Goal: Check status: Check status

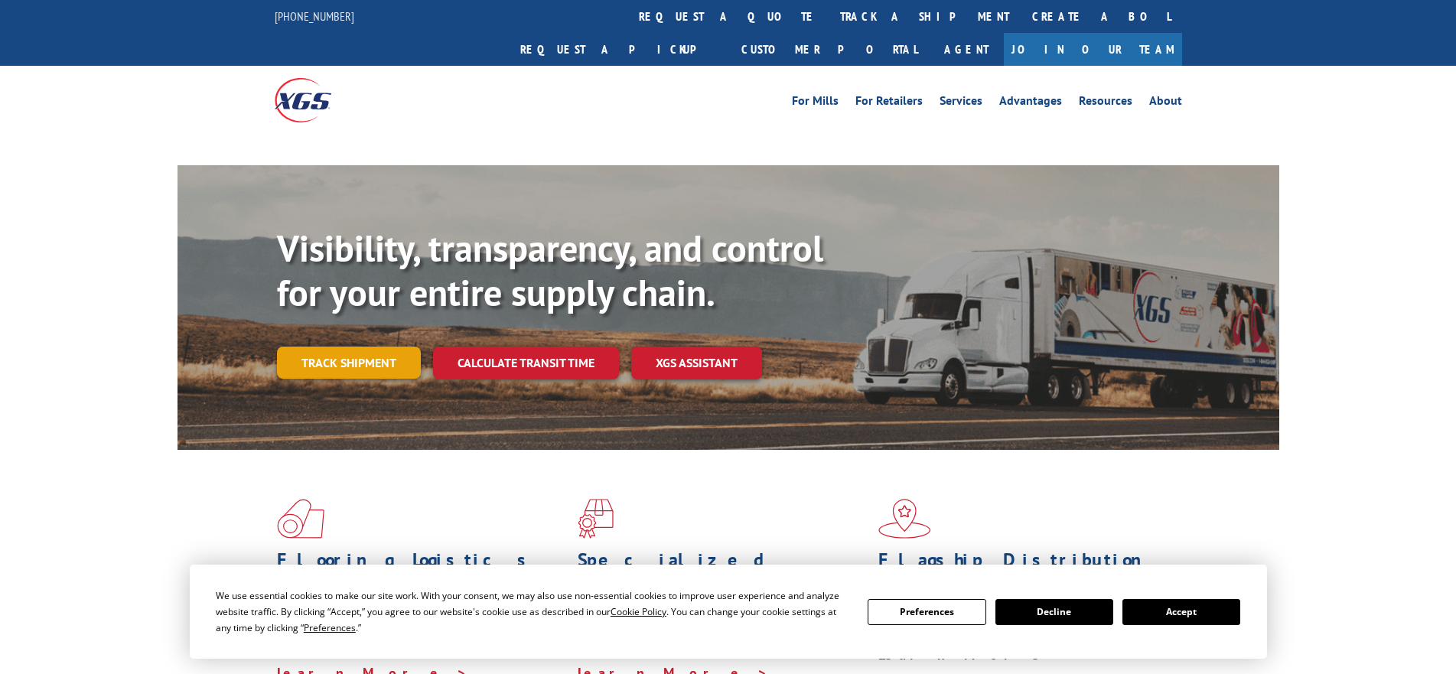
click at [352, 347] on link "Track shipment" at bounding box center [349, 363] width 144 height 32
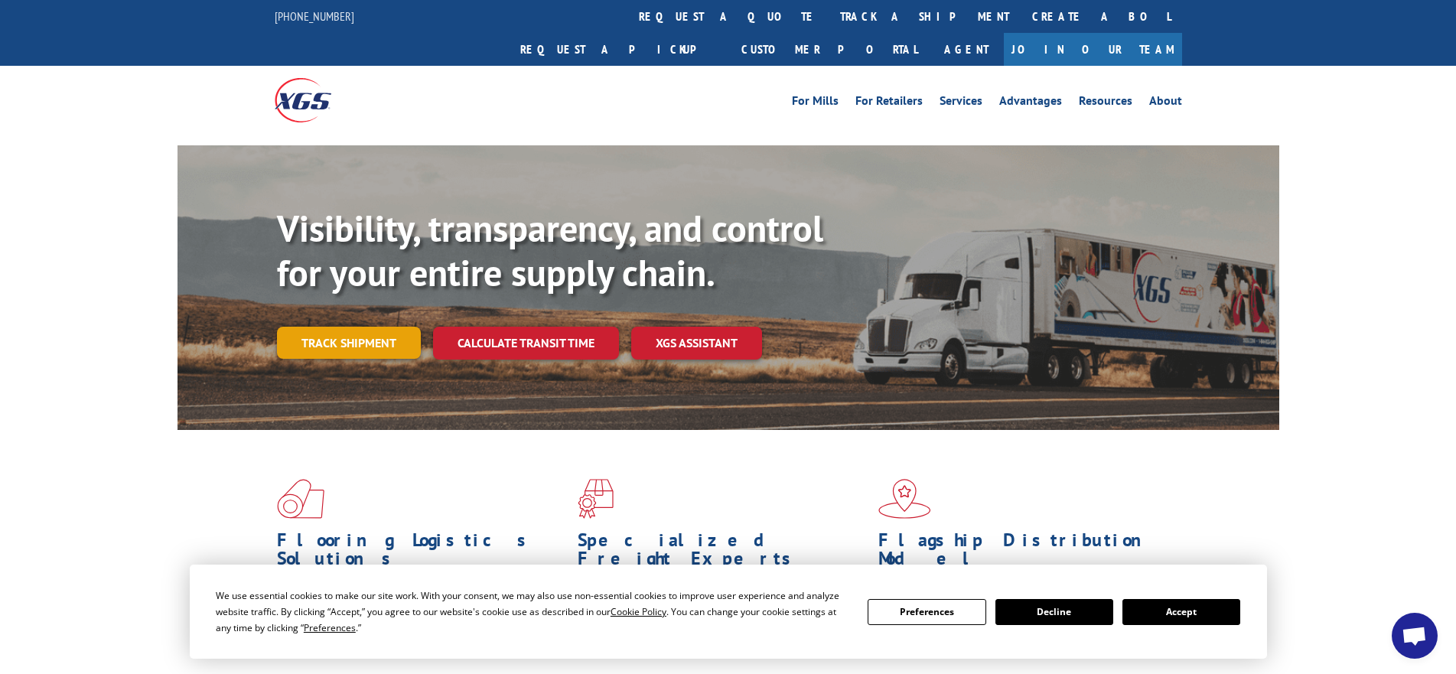
click at [347, 327] on link "Track shipment" at bounding box center [349, 343] width 144 height 32
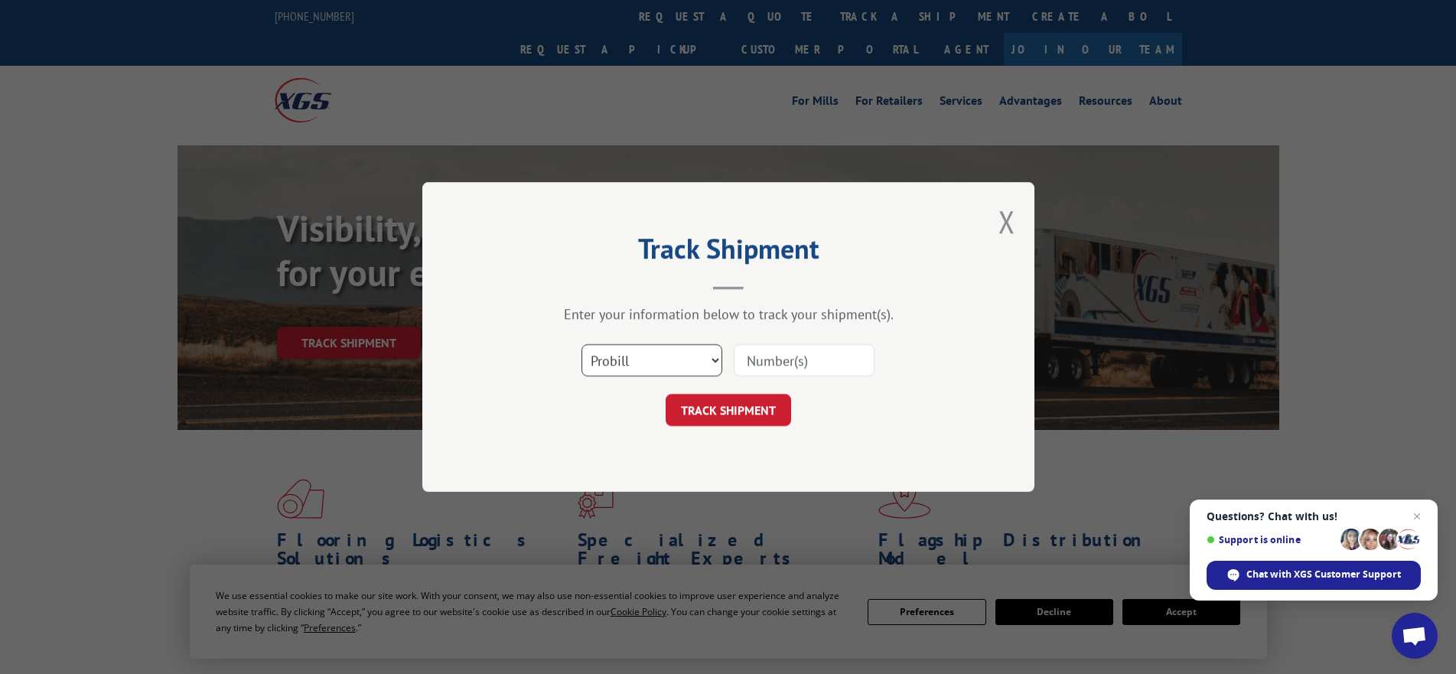
click at [644, 357] on select "Select category... Probill BOL PO" at bounding box center [651, 360] width 141 height 32
select select "po"
click at [581, 344] on select "Select category... Probill BOL PO" at bounding box center [651, 360] width 141 height 32
click at [763, 357] on input at bounding box center [804, 360] width 141 height 32
paste input "01526575"
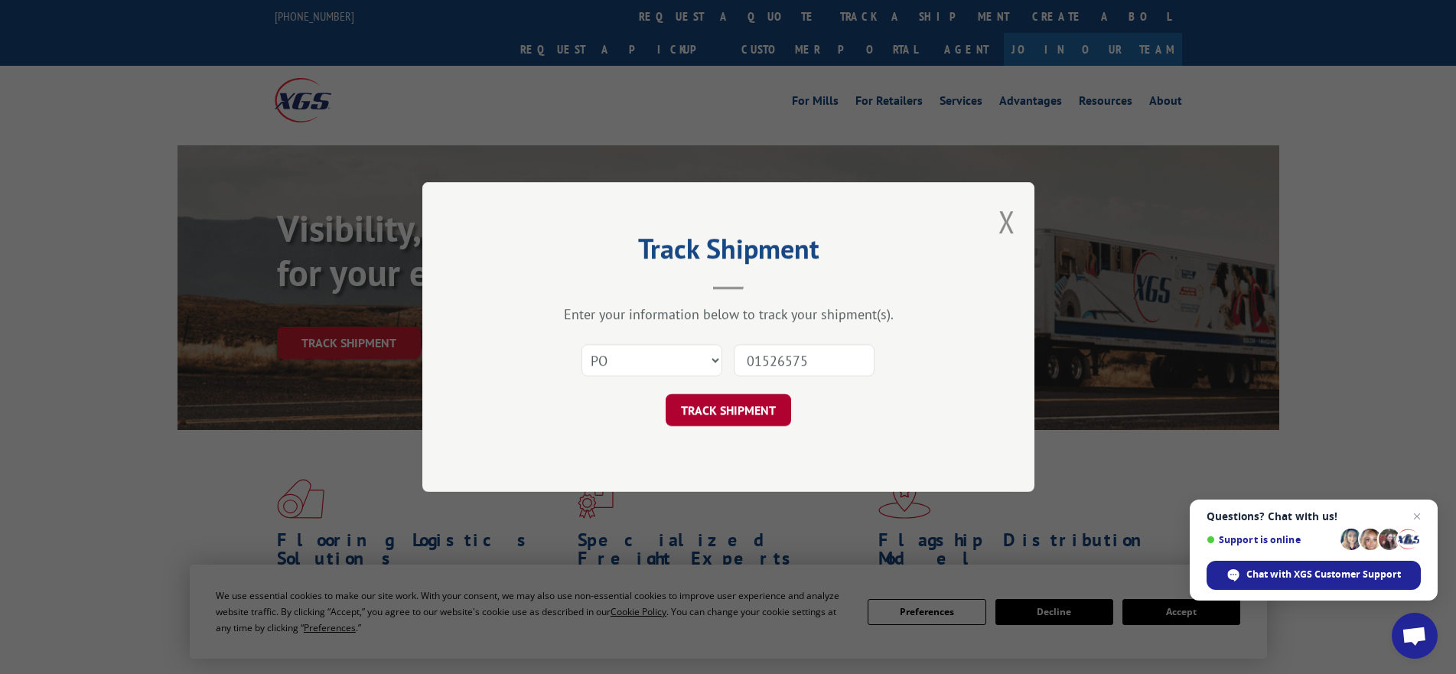
type input "01526575"
click at [748, 412] on button "TRACK SHIPMENT" at bounding box center [728, 410] width 125 height 32
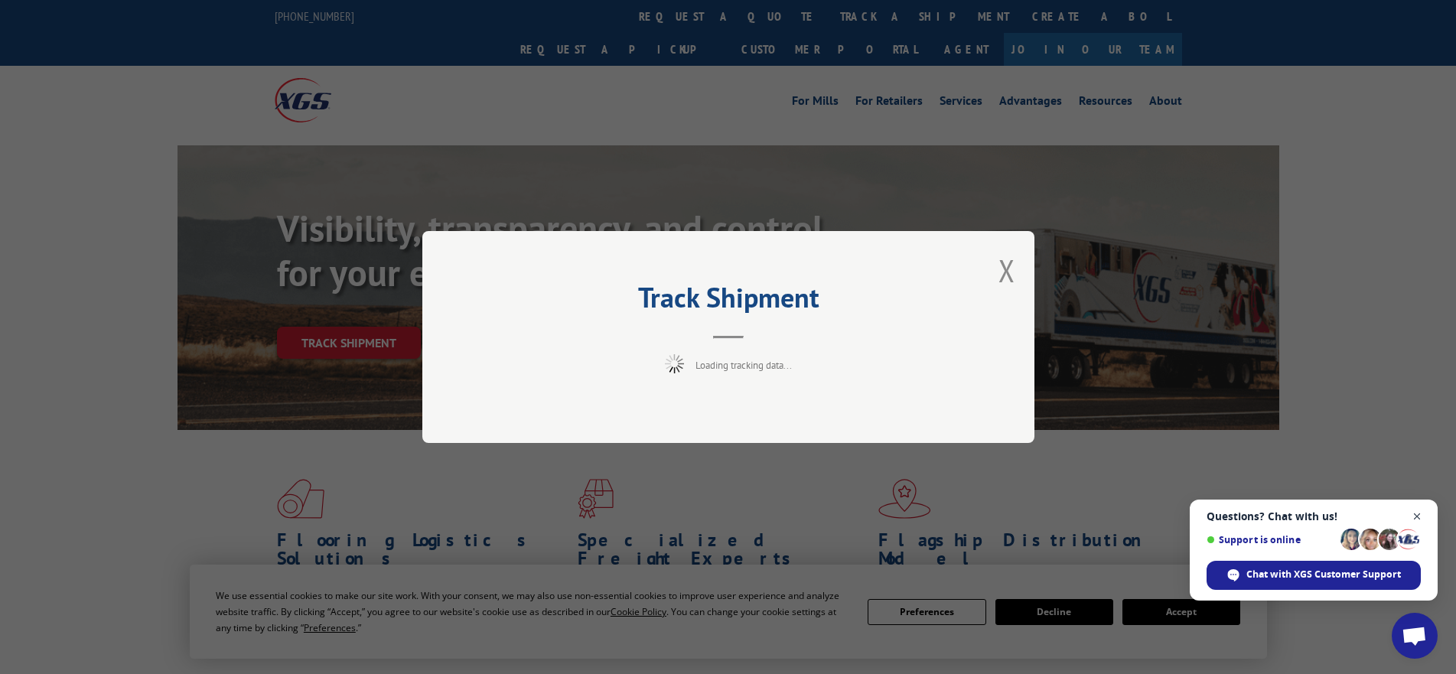
click at [1419, 511] on span "Close chat" at bounding box center [1417, 516] width 19 height 19
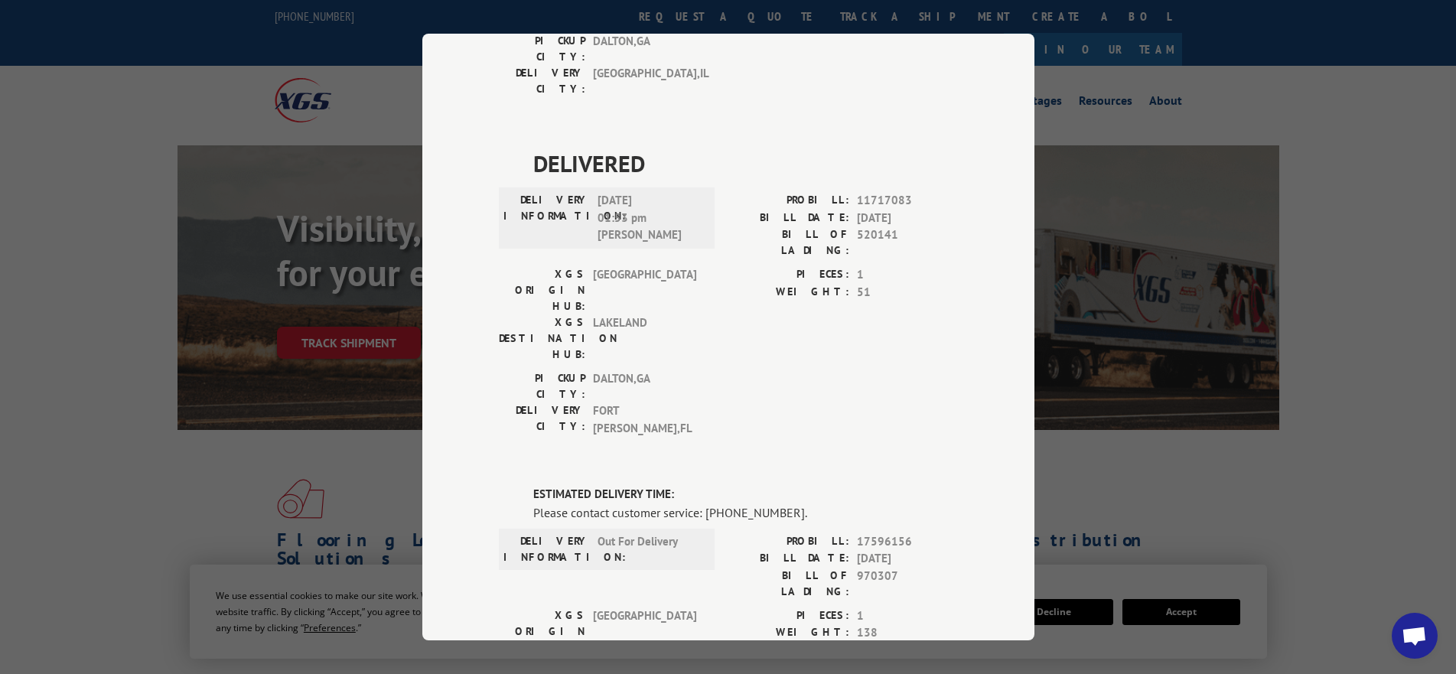
scroll to position [675, 0]
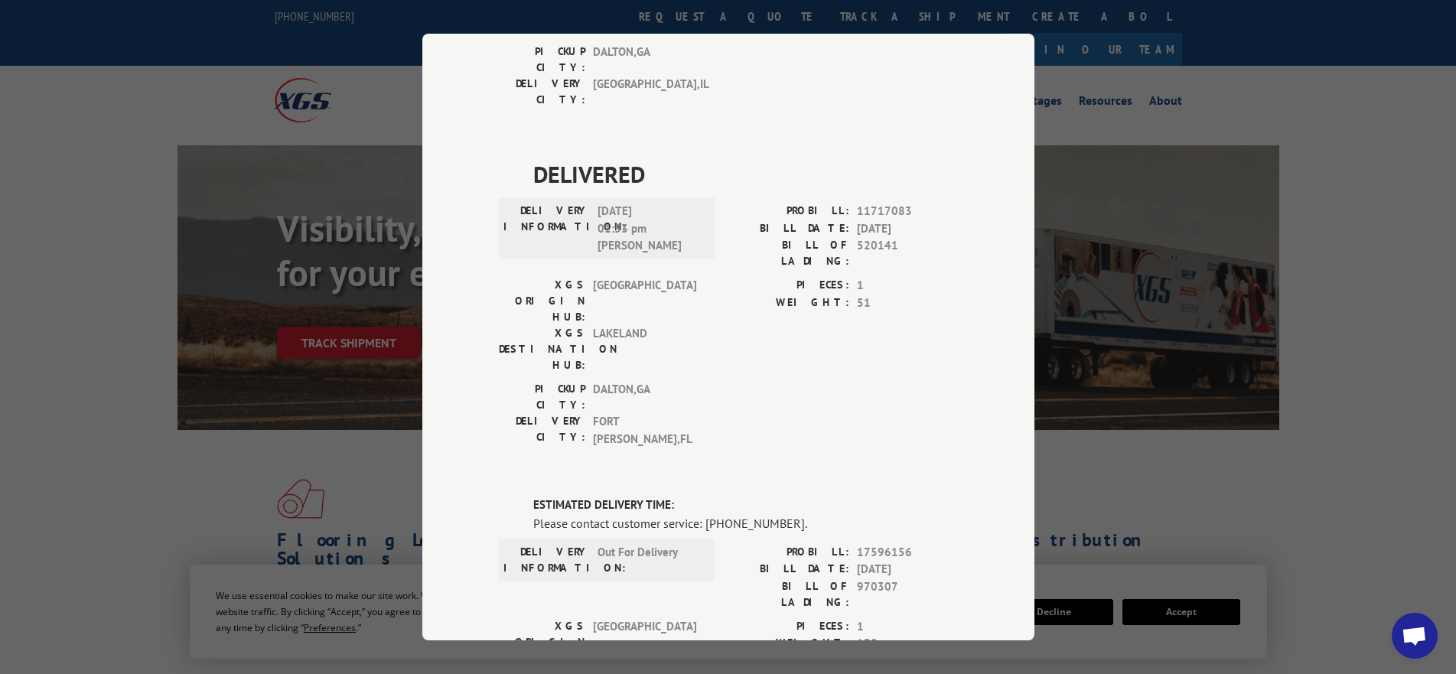
click at [878, 544] on span "17596156" at bounding box center [907, 553] width 101 height 18
copy span "17596156"
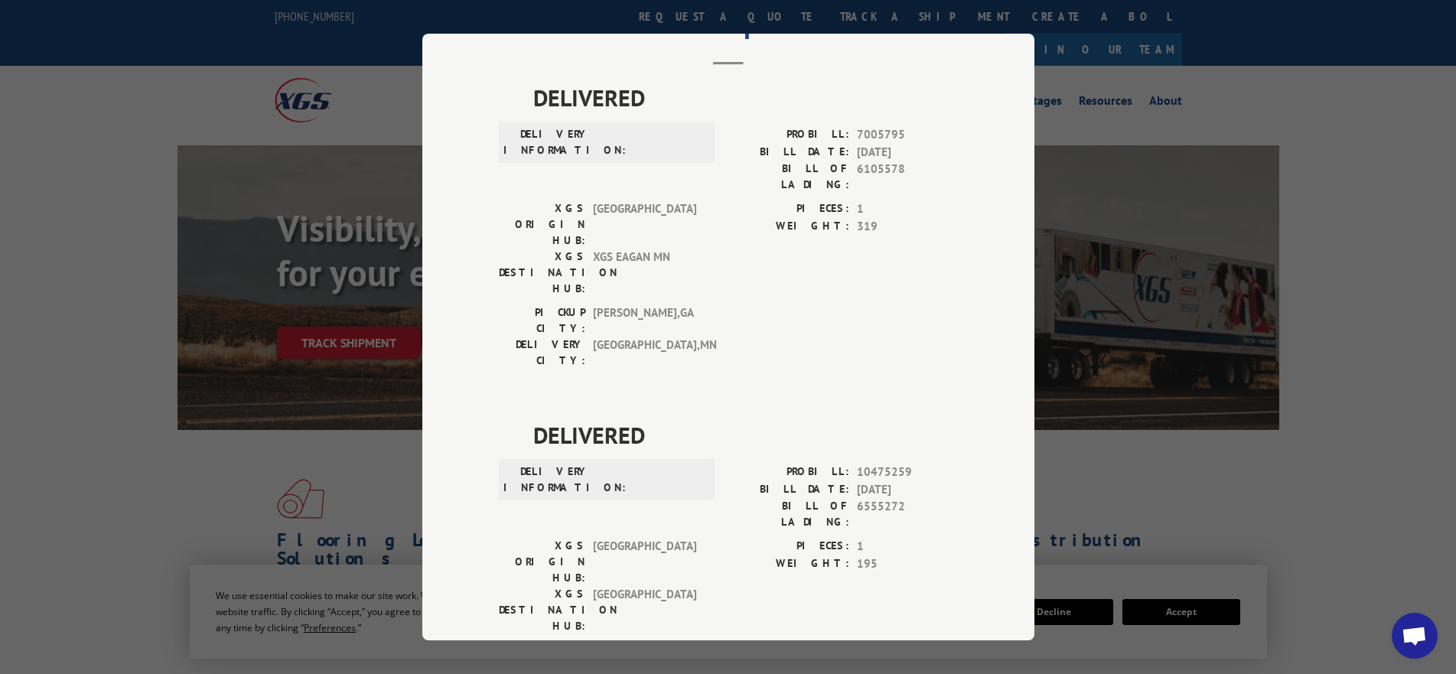
scroll to position [0, 0]
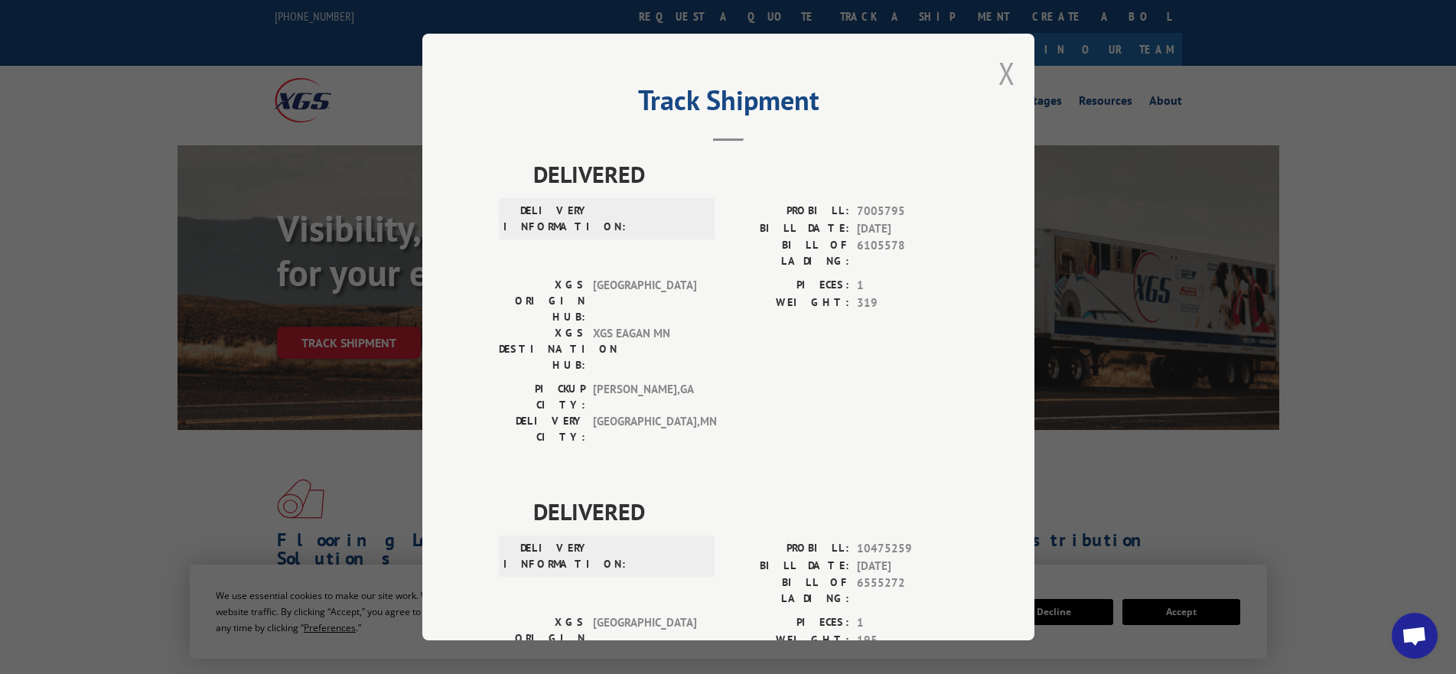
click at [1002, 79] on button "Close modal" at bounding box center [1006, 73] width 17 height 41
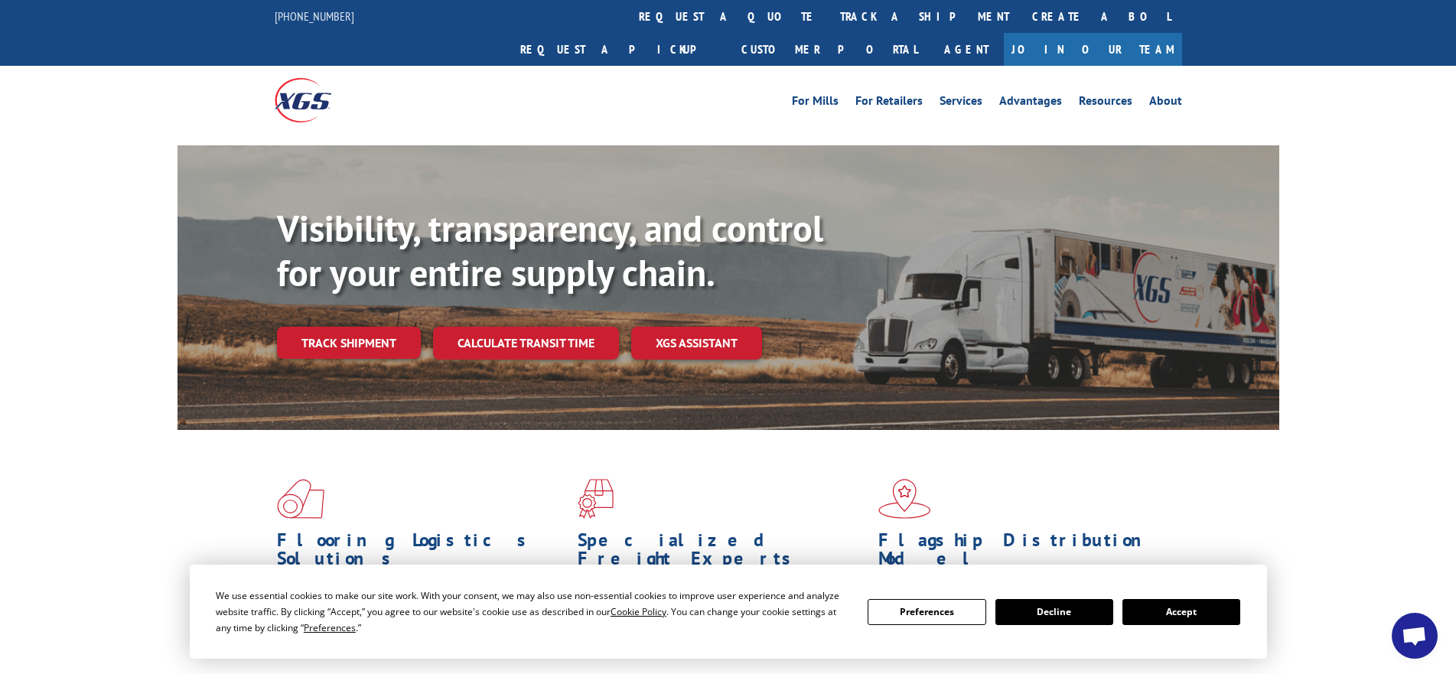
click at [337, 286] on div "Visibility, transparency, and control for your entire supply chain. Track shipm…" at bounding box center [778, 313] width 1002 height 213
click at [344, 327] on link "Track shipment" at bounding box center [349, 343] width 144 height 32
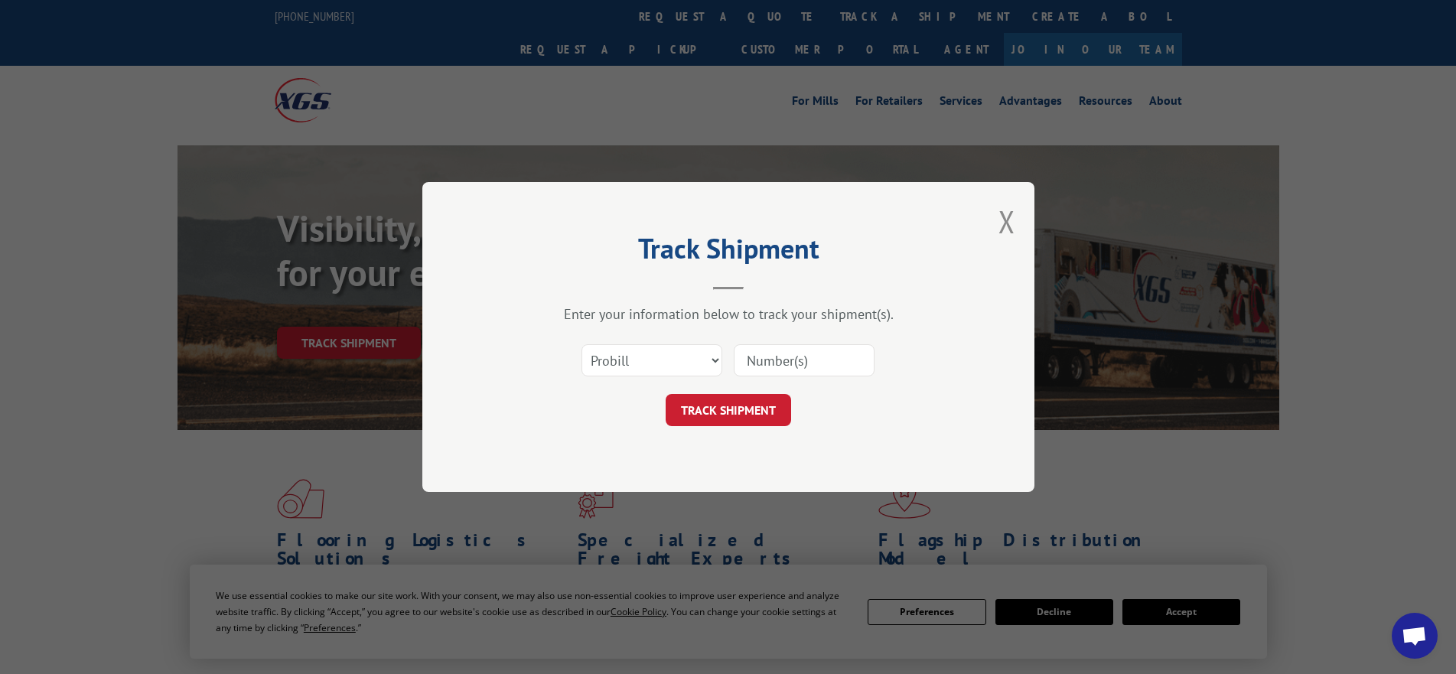
click at [776, 356] on input at bounding box center [804, 360] width 141 height 32
paste input "17596156"
type input "17596156"
click at [747, 405] on button "TRACK SHIPMENT" at bounding box center [728, 410] width 125 height 32
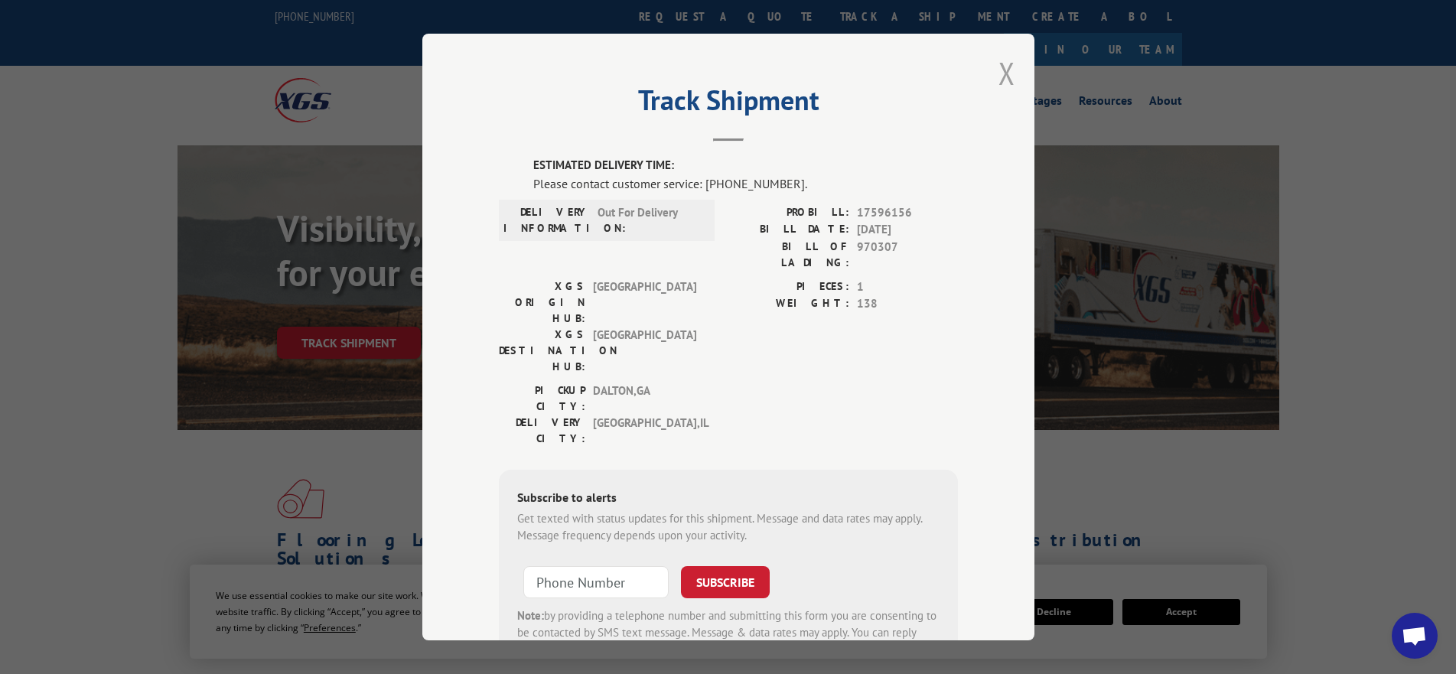
click at [998, 78] on button "Close modal" at bounding box center [1006, 73] width 17 height 41
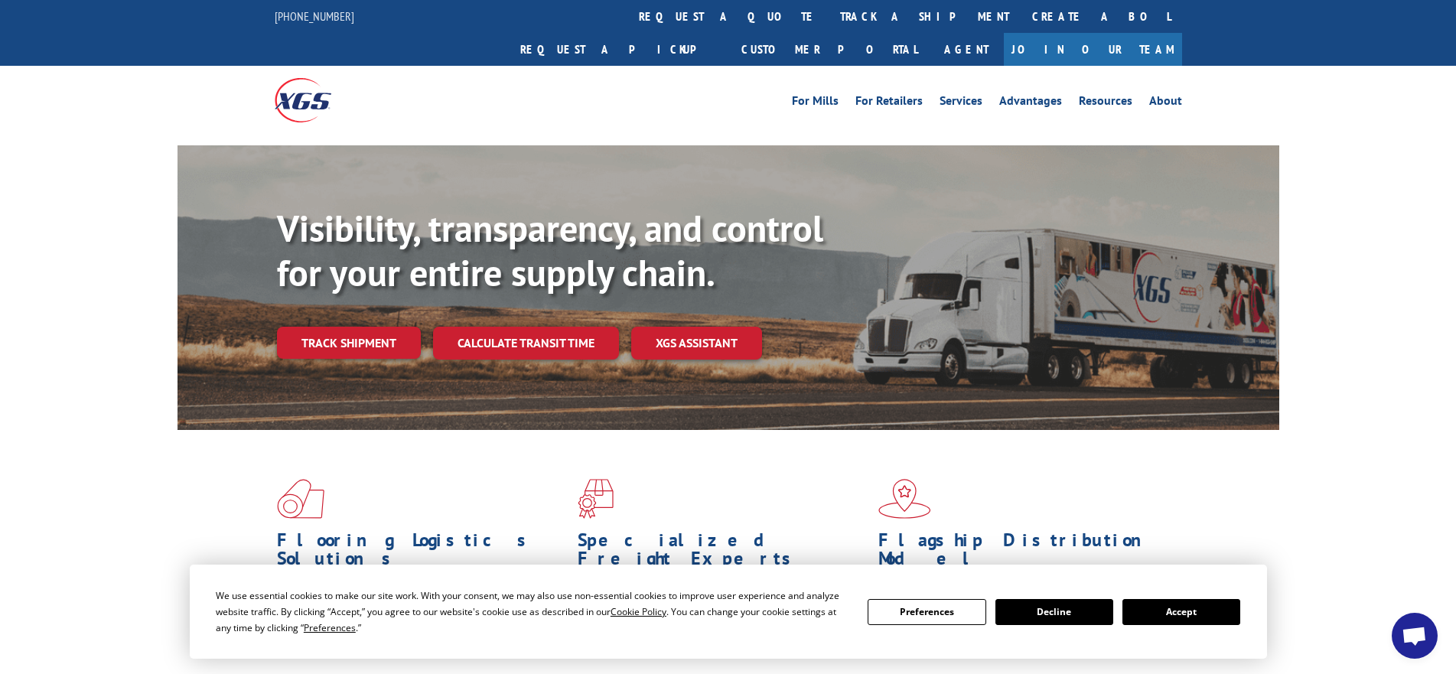
click at [1193, 612] on button "Accept" at bounding box center [1181, 612] width 118 height 26
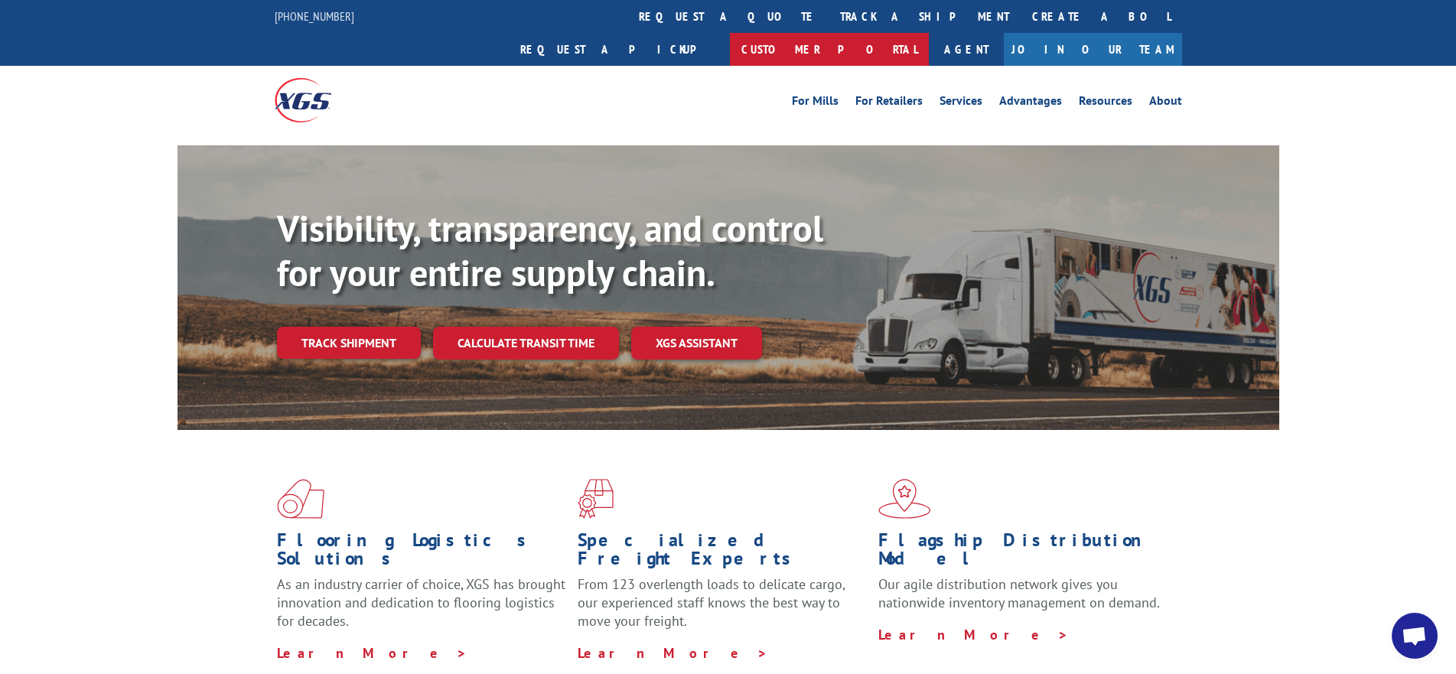
click at [929, 33] on link "Customer Portal" at bounding box center [829, 49] width 199 height 33
